Goal: Information Seeking & Learning: Learn about a topic

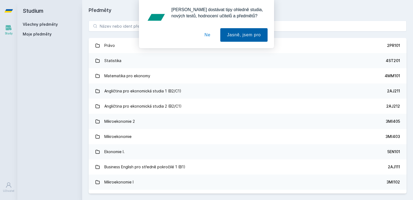
click at [240, 34] on button "Jasně, jsem pro" at bounding box center [243, 35] width 47 height 14
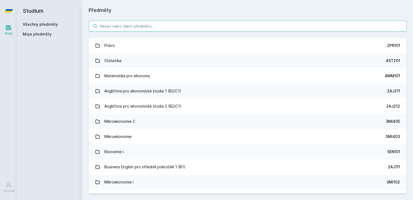
click at [116, 25] on input "search" at bounding box center [248, 26] width 318 height 11
paste input "MOB2 Název v jazyce výuky: Mezinárodní obchod - státní bakalářská zkouška"
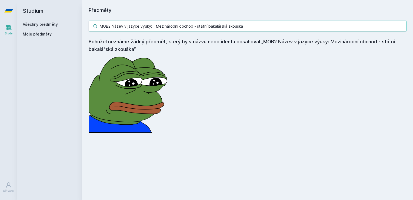
drag, startPoint x: 252, startPoint y: 25, endPoint x: 111, endPoint y: 25, distance: 141.5
click at [111, 25] on input "MOB2 Název v jazyce výuky: Mezinárodní obchod - státní bakalářská zkouška" at bounding box center [248, 26] width 318 height 11
type input "MOB2"
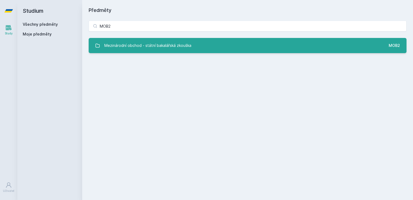
click at [134, 47] on div "Mezinárodní obchod - státní bakalářská zkouška" at bounding box center [147, 45] width 87 height 11
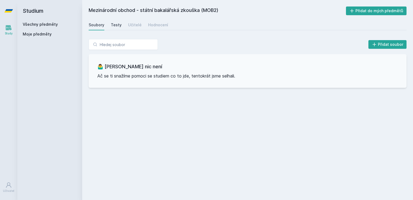
click at [118, 28] on link "Testy" at bounding box center [116, 24] width 11 height 11
click at [131, 26] on div "Učitelé" at bounding box center [135, 24] width 14 height 5
click at [148, 25] on div "Hodnocení" at bounding box center [158, 24] width 20 height 5
click at [101, 25] on div "Soubory" at bounding box center [97, 24] width 16 height 5
